Goal: Transaction & Acquisition: Purchase product/service

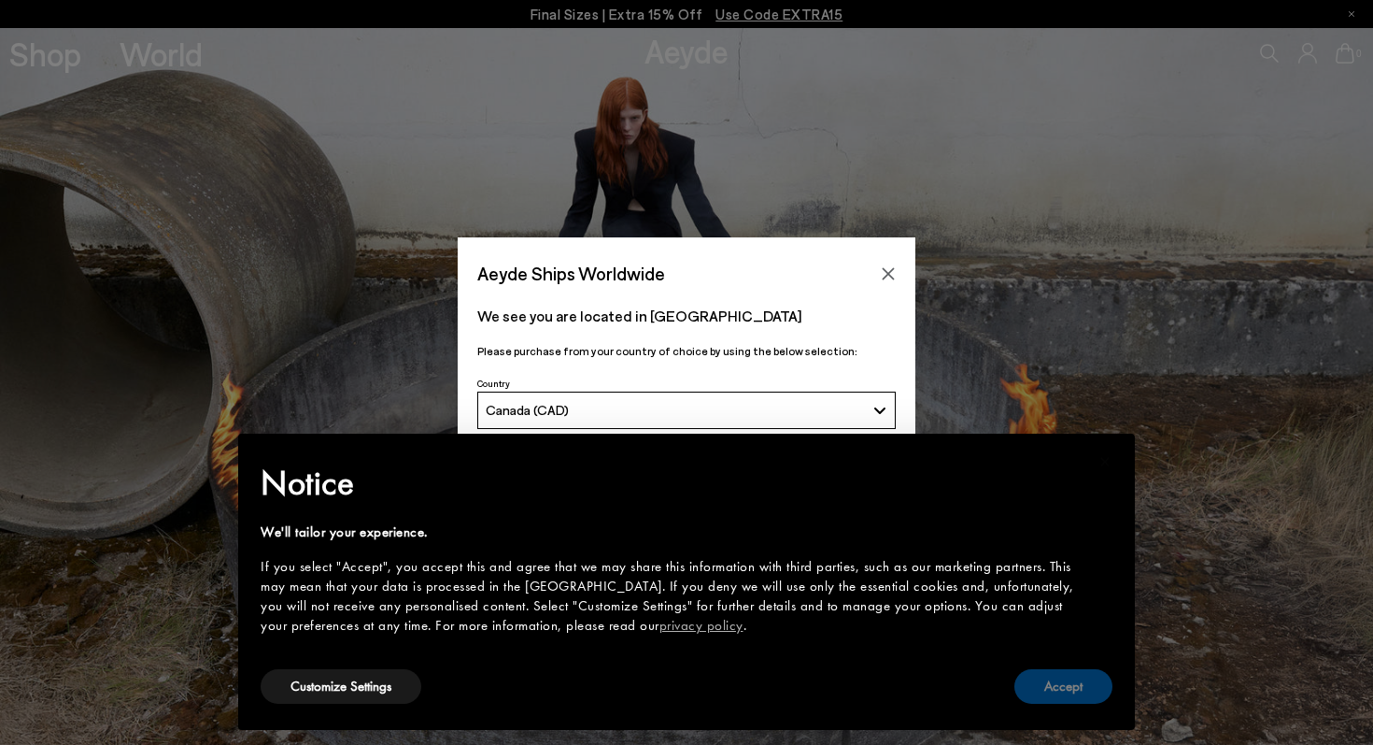
click at [1045, 697] on button "Accept" at bounding box center [1064, 686] width 98 height 35
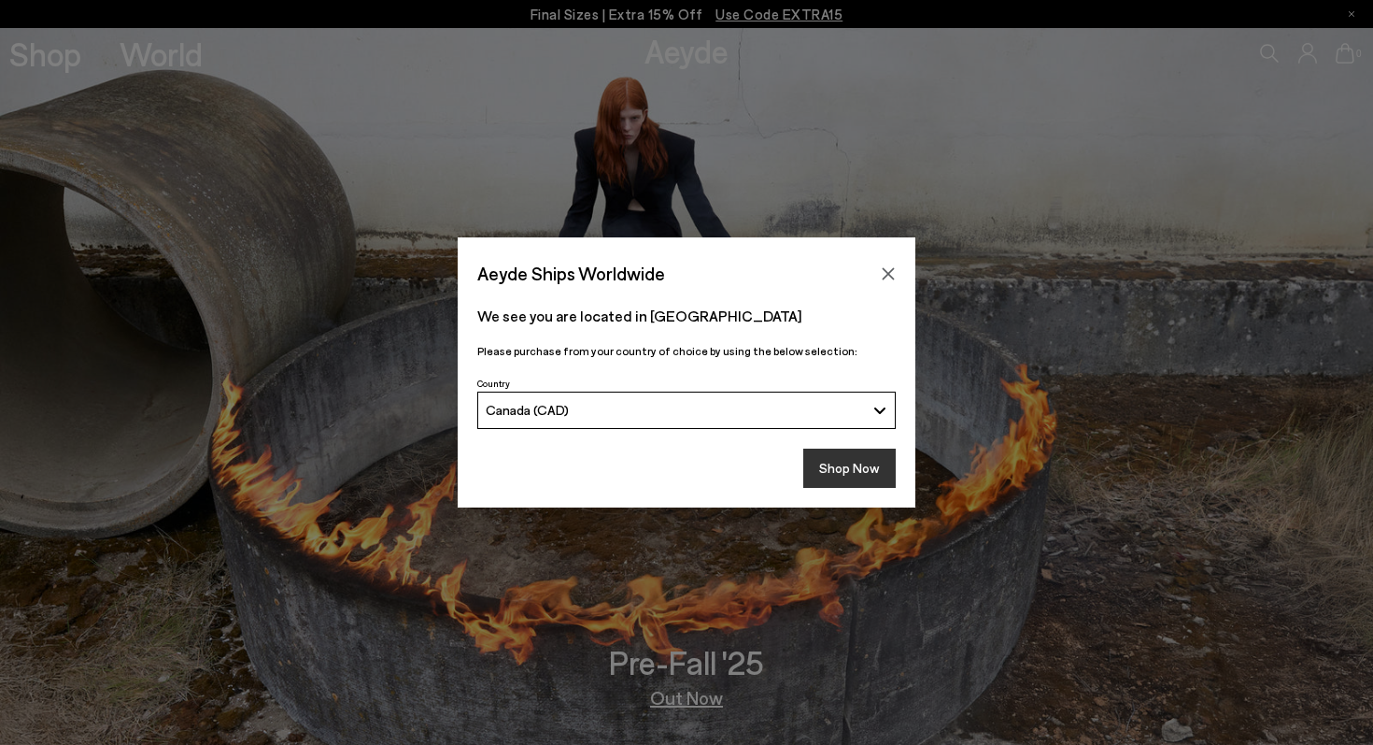
click at [867, 457] on button "Shop Now" at bounding box center [849, 467] width 92 height 39
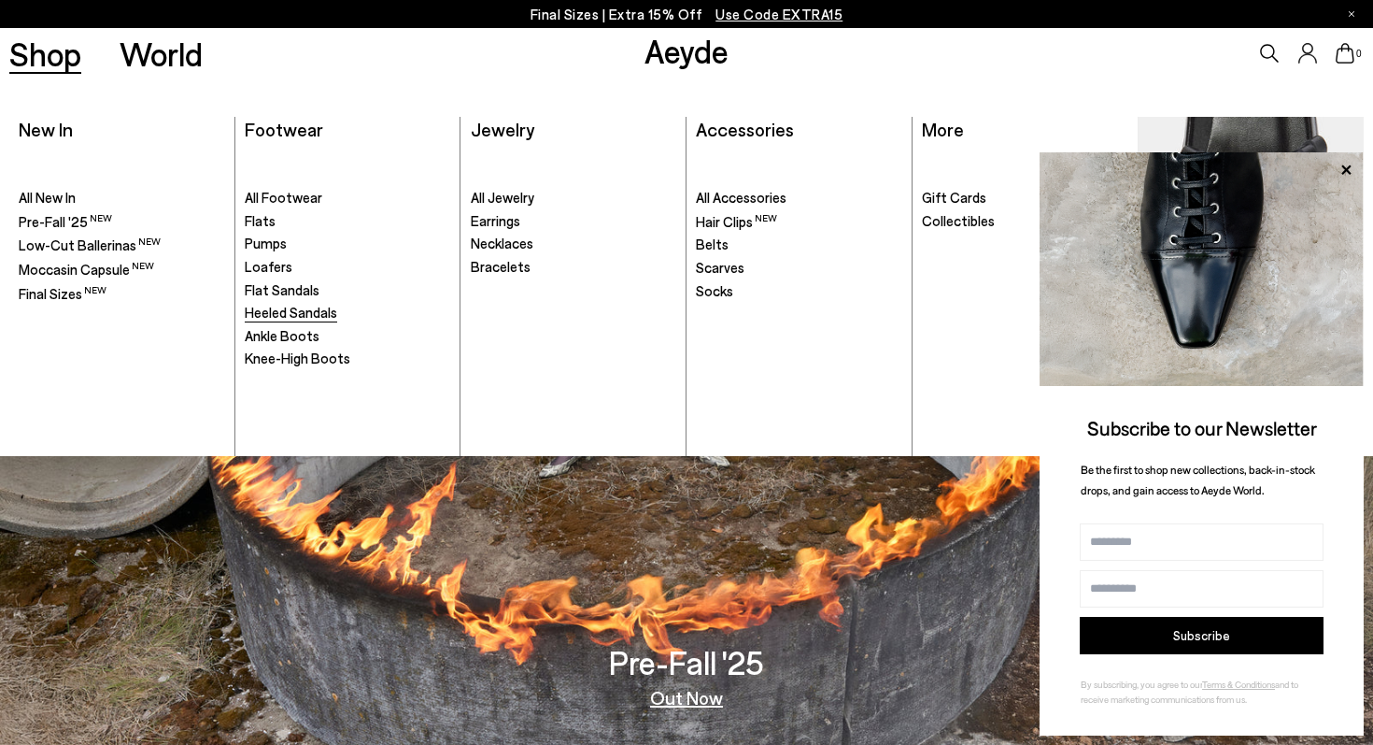
click at [279, 312] on span "Heeled Sandals" at bounding box center [291, 312] width 92 height 17
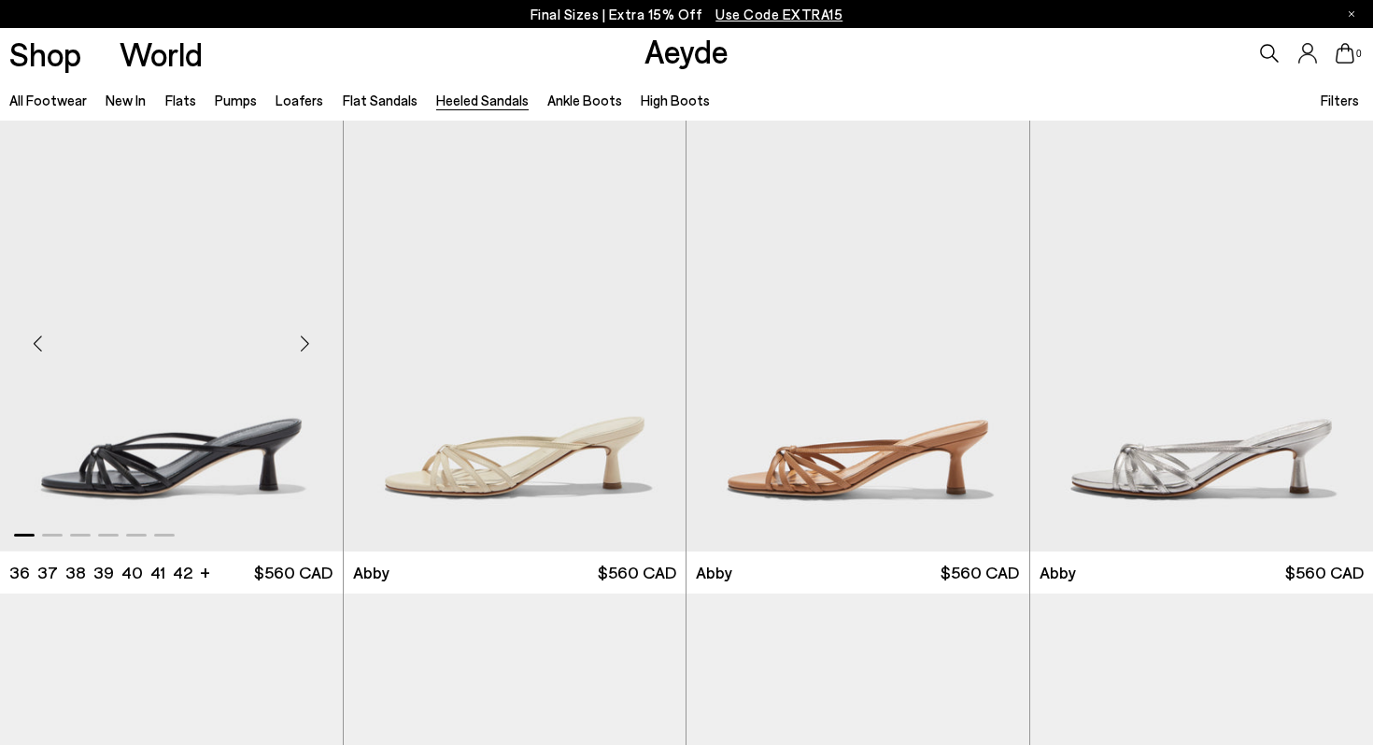
click at [306, 345] on div "Next slide" at bounding box center [305, 344] width 56 height 56
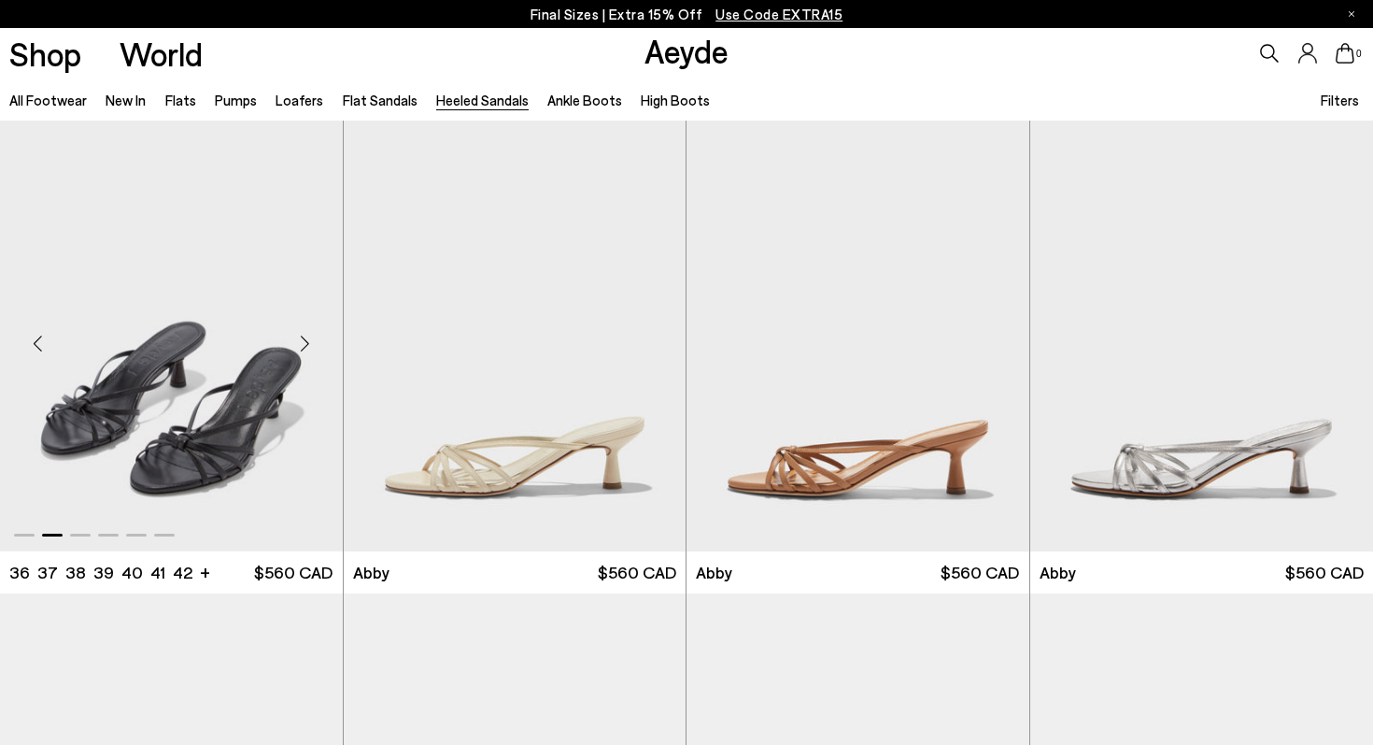
click at [307, 343] on div "Next slide" at bounding box center [305, 344] width 56 height 56
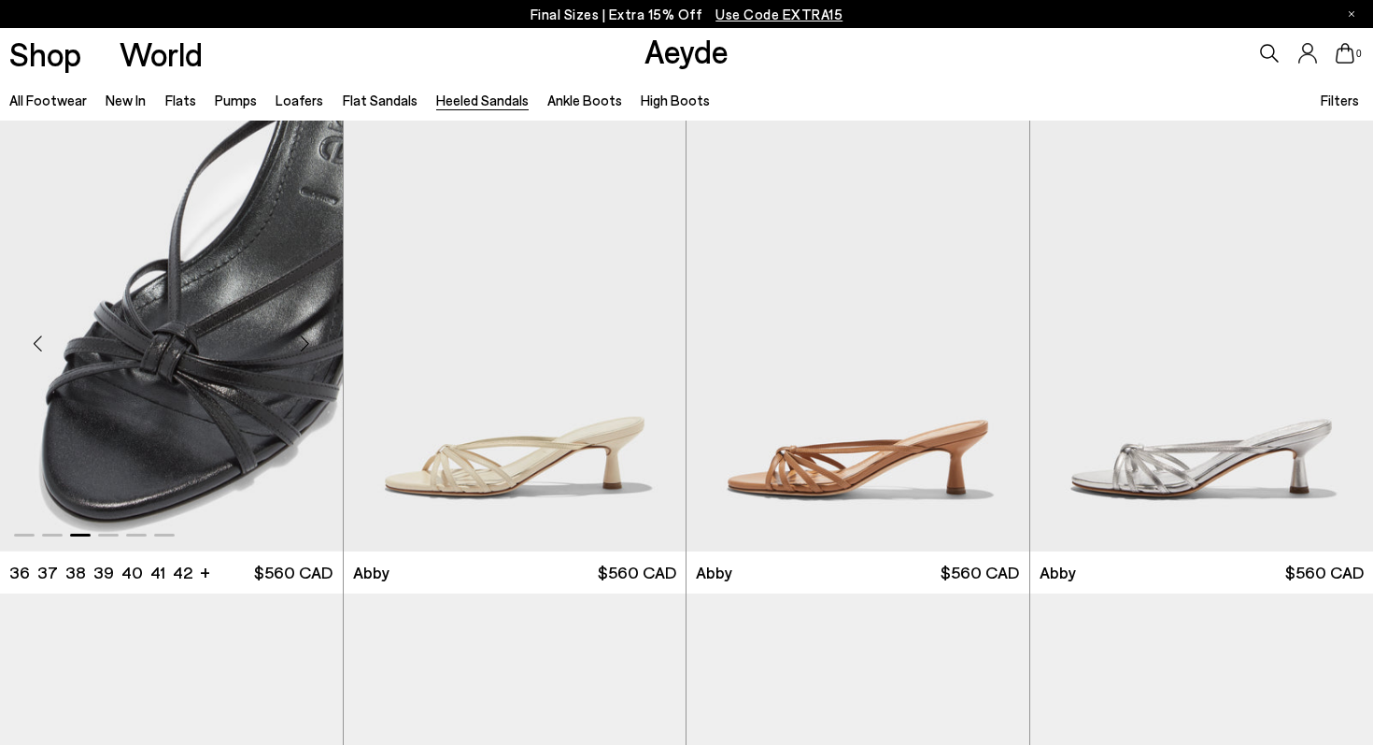
click at [307, 344] on div "Next slide" at bounding box center [305, 344] width 56 height 56
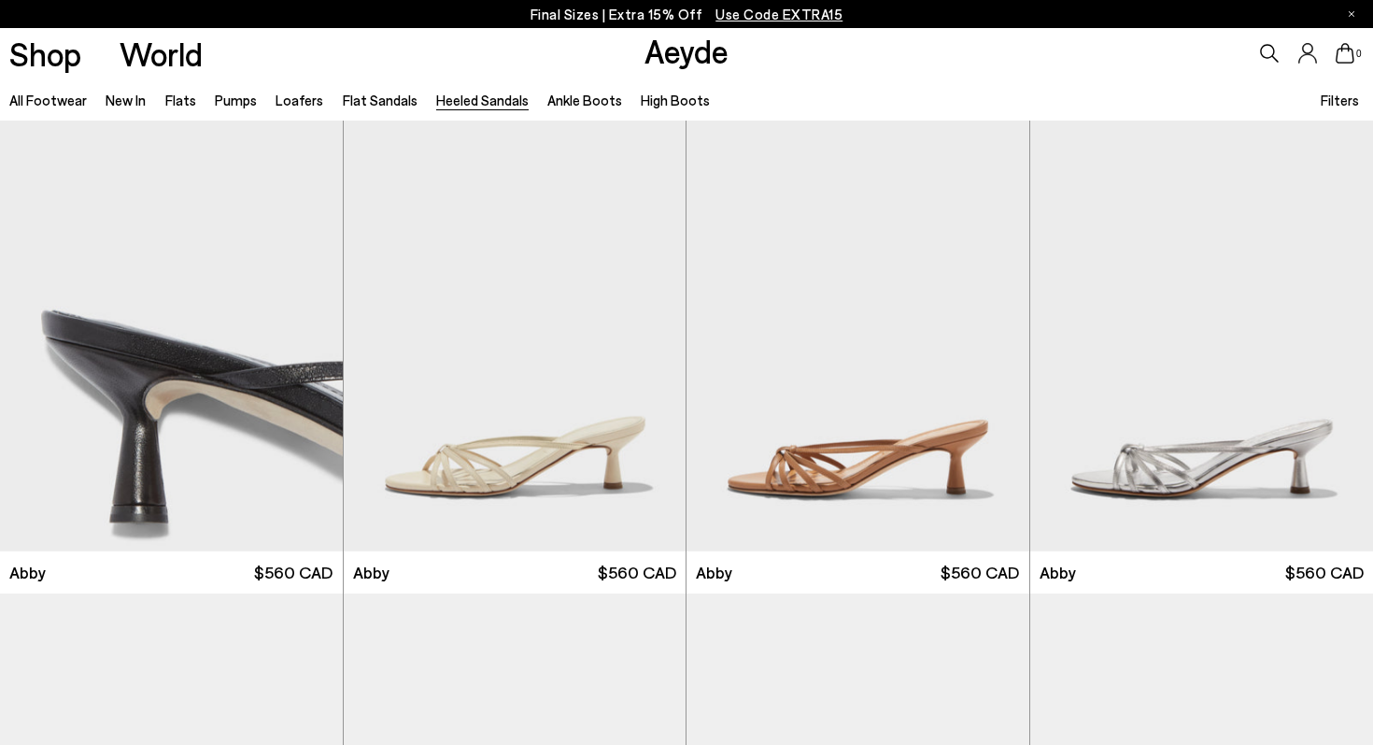
click at [1334, 95] on span "Filters" at bounding box center [1340, 100] width 38 height 17
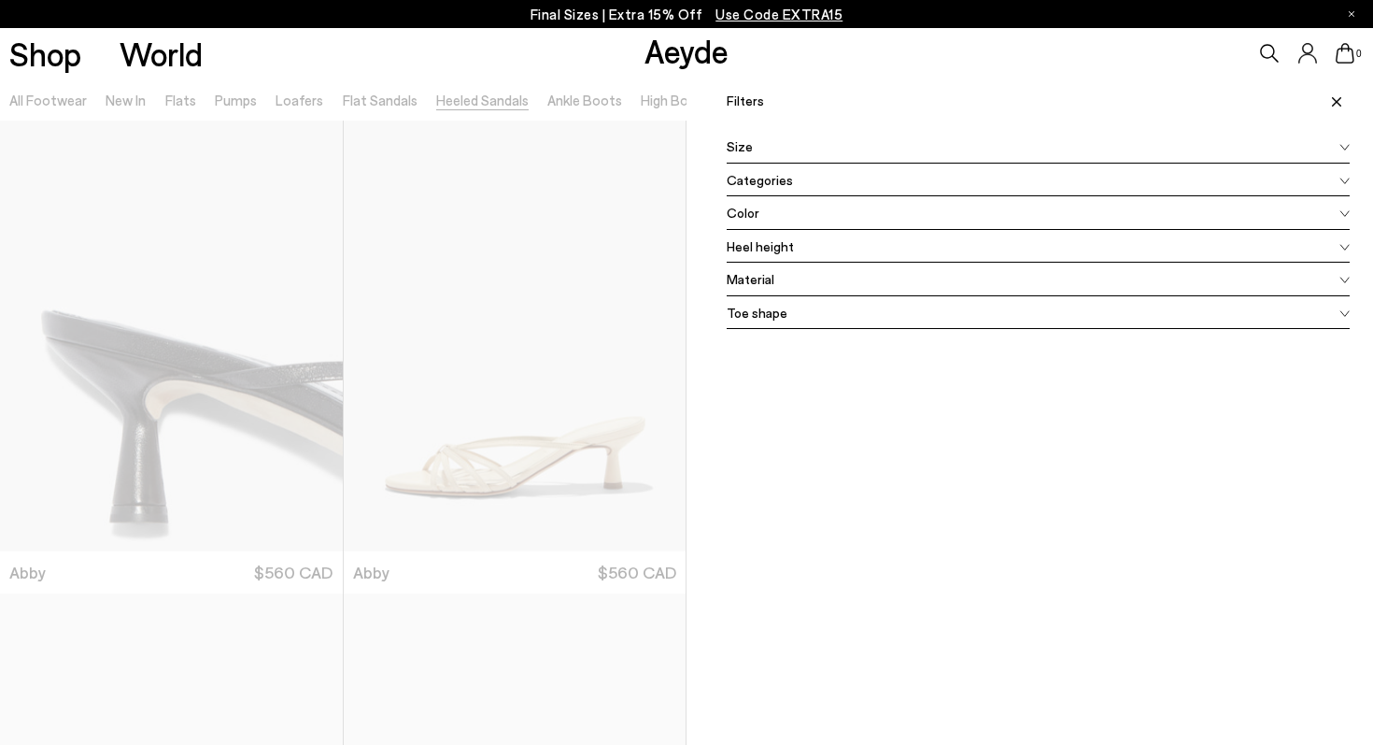
click at [758, 249] on span "Heel height" at bounding box center [760, 246] width 67 height 20
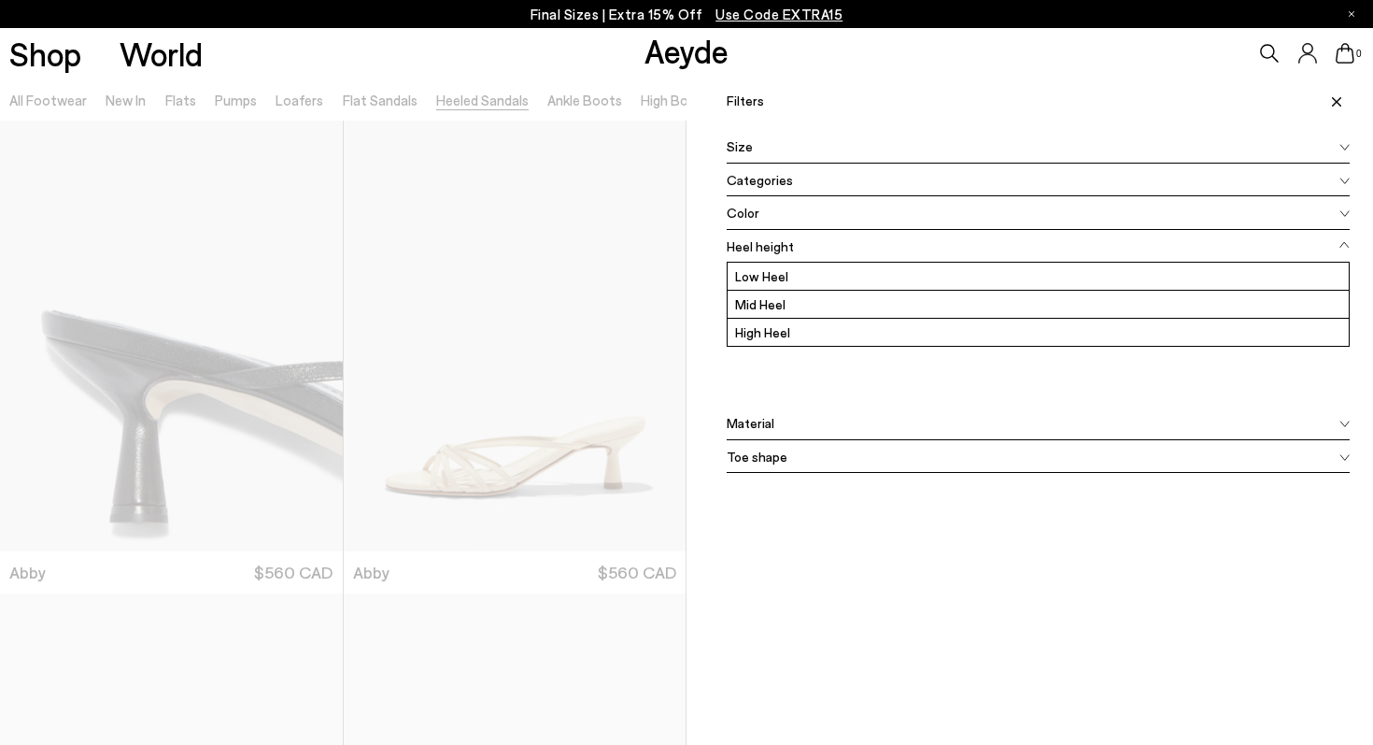
click at [625, 333] on div at bounding box center [343, 450] width 687 height 745
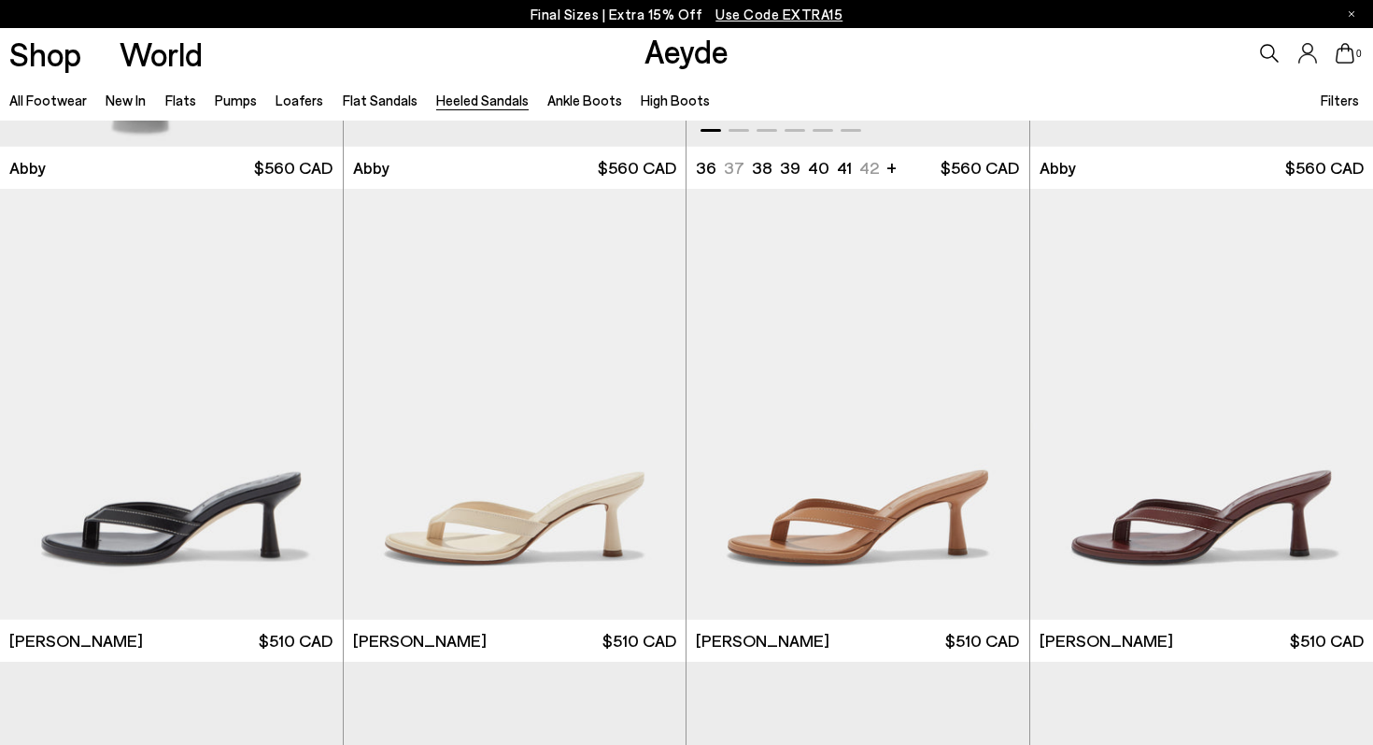
scroll to position [623, 0]
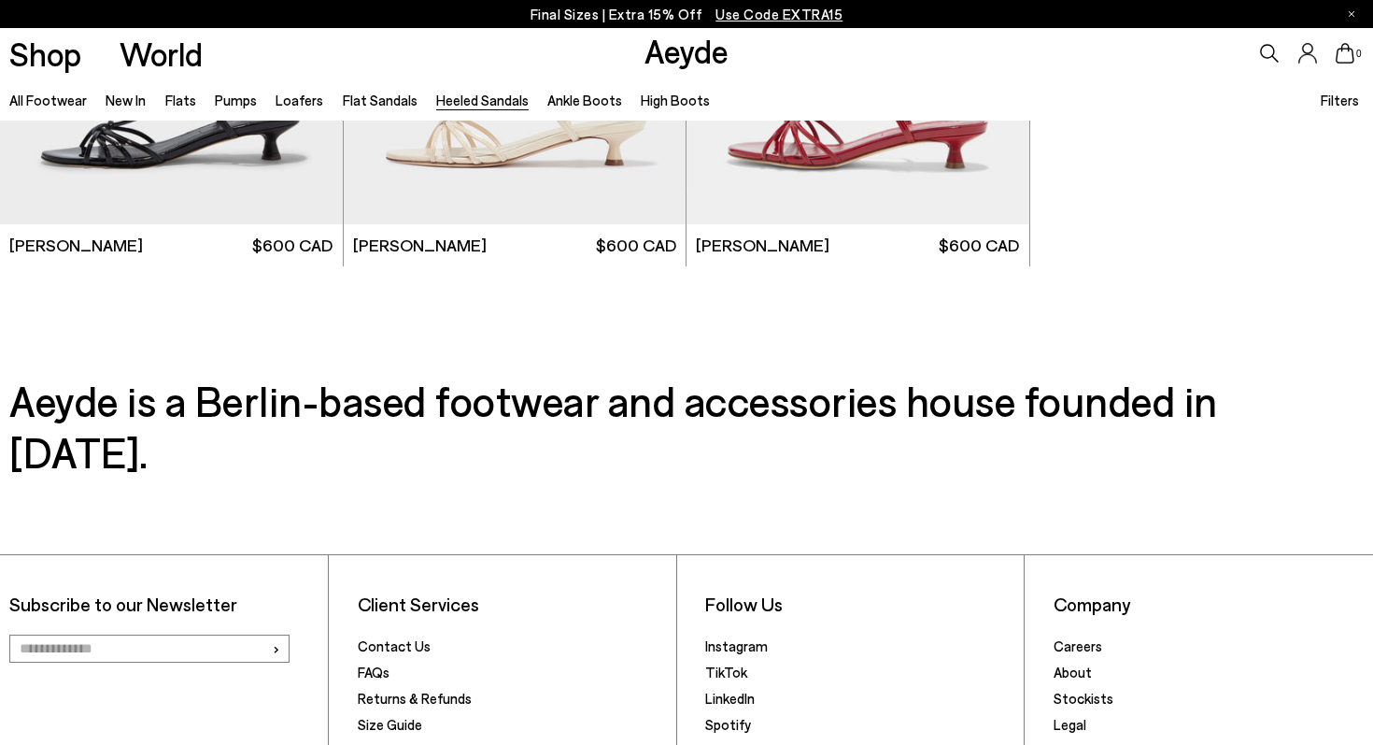
scroll to position [4711, 0]
